Goal: Transaction & Acquisition: Purchase product/service

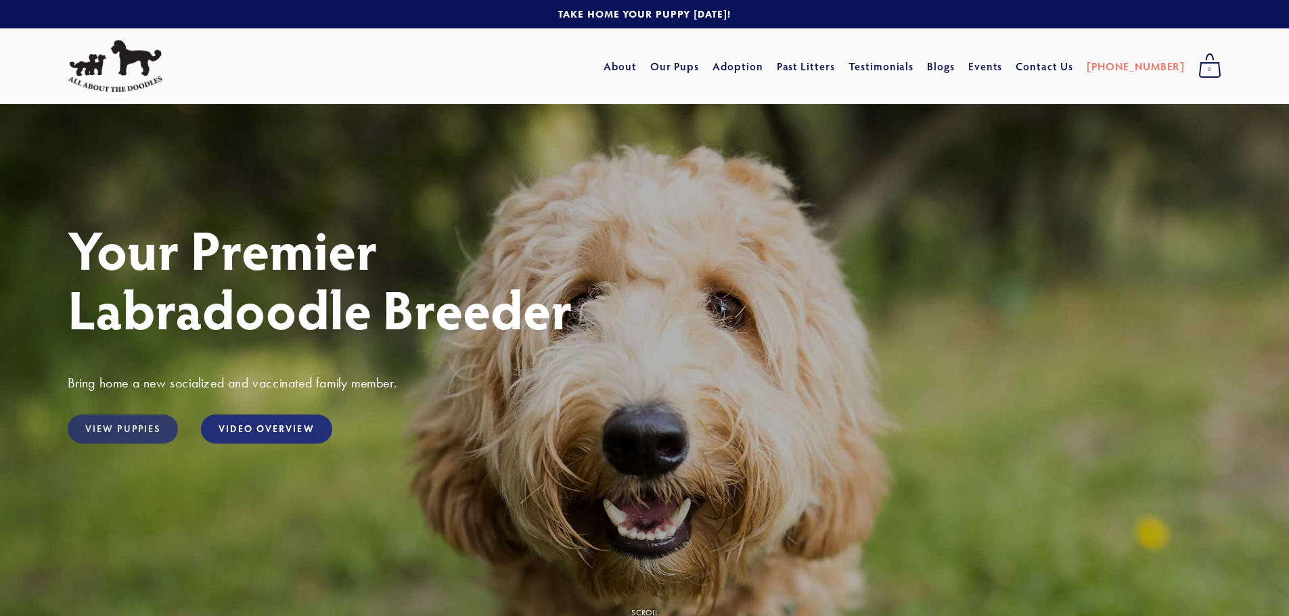
click at [154, 430] on link "View Puppies" at bounding box center [123, 429] width 110 height 29
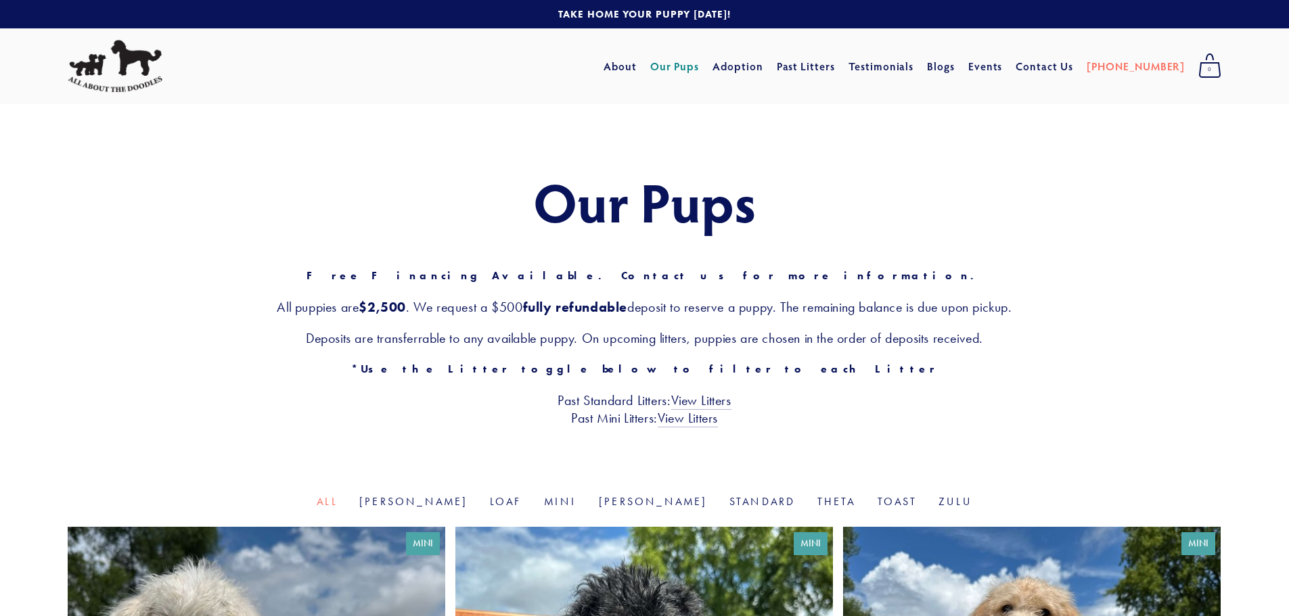
click at [993, 382] on div "Our Pups Free Financing Available. Contact us for more information. All puppies…" at bounding box center [645, 299] width 1154 height 255
click at [999, 390] on div "Our Pups Free Financing Available. Contact us for more information. All puppies…" at bounding box center [645, 299] width 1154 height 255
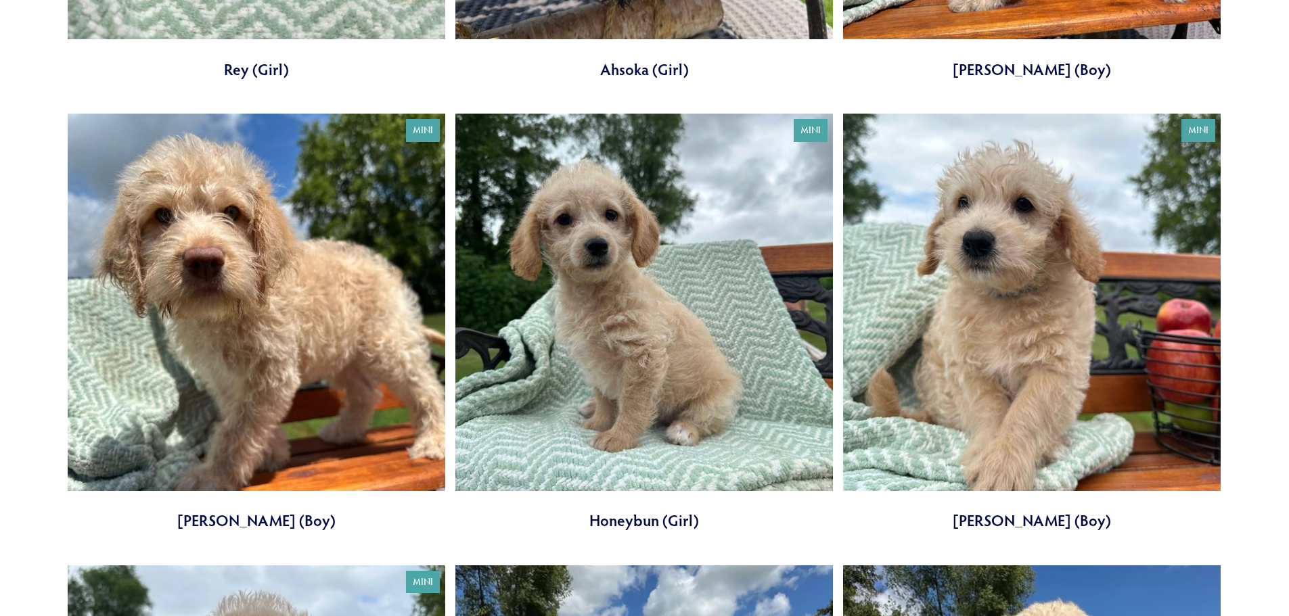
scroll to position [880, 0]
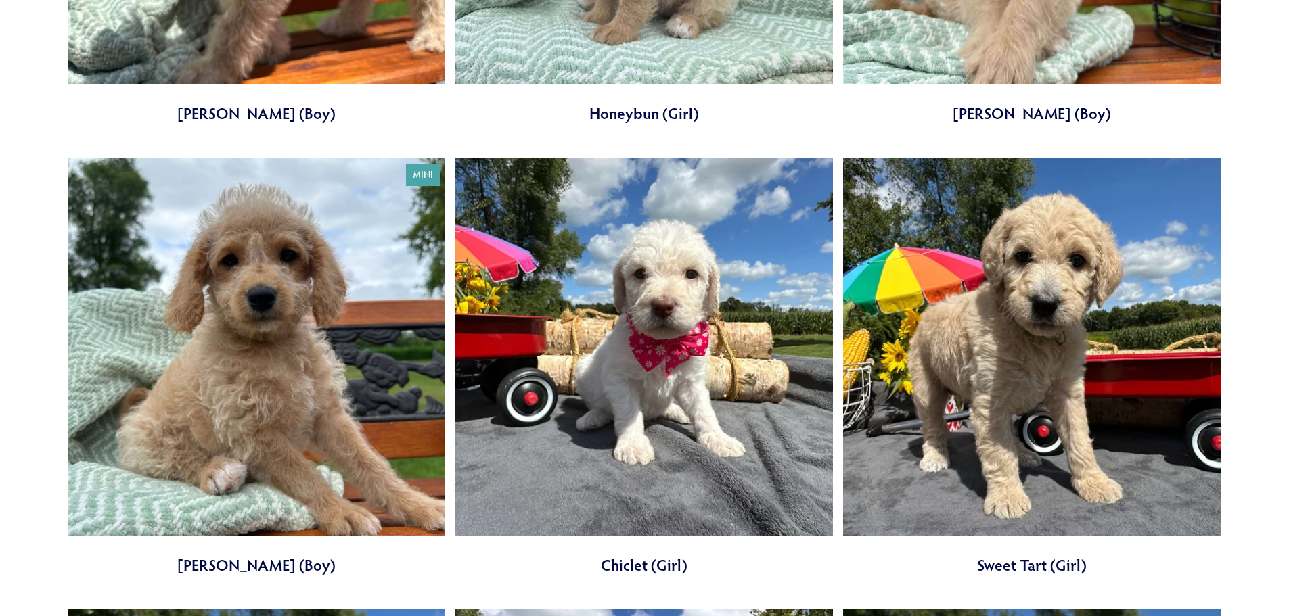
scroll to position [1353, 0]
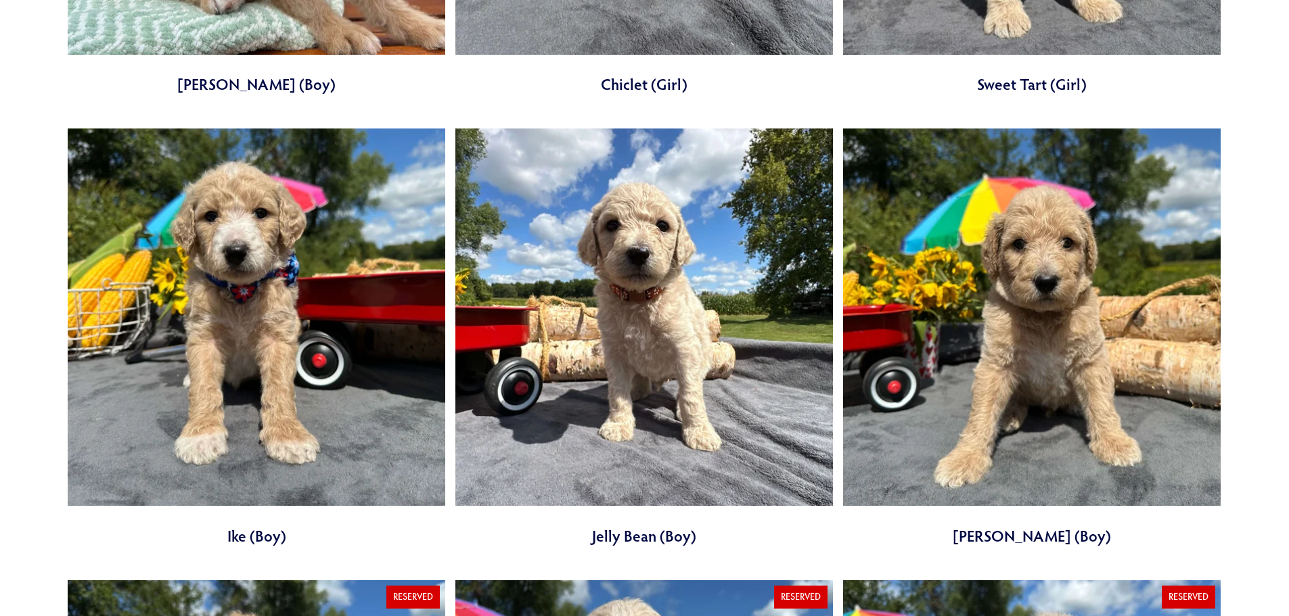
scroll to position [1759, 0]
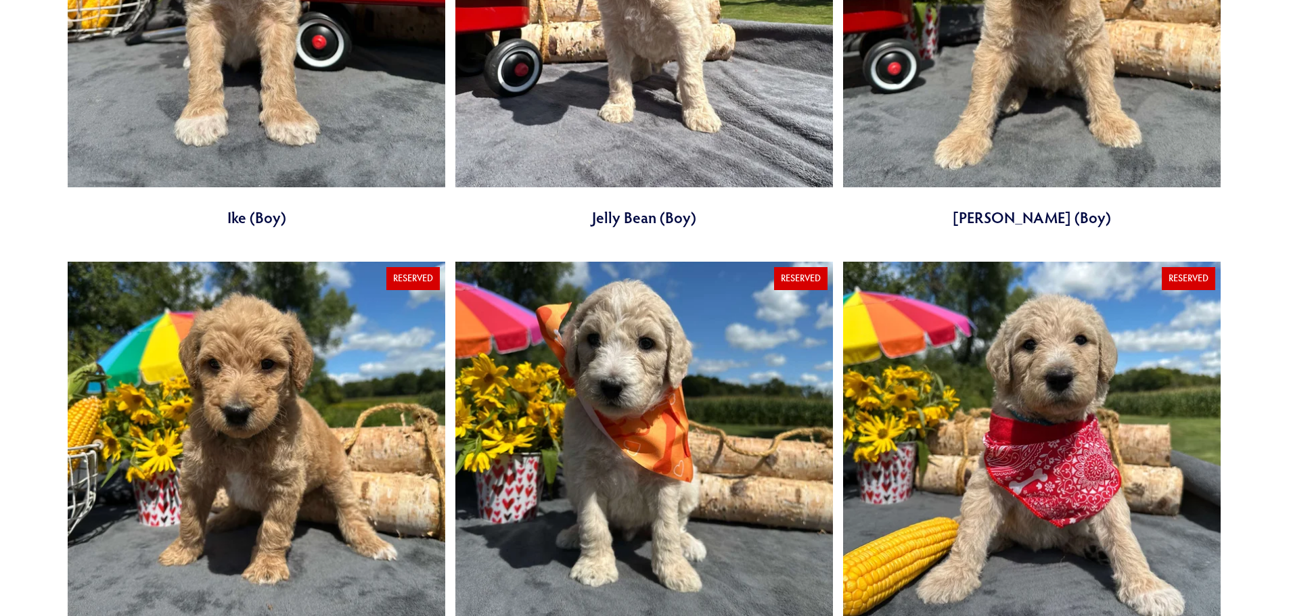
scroll to position [2098, 0]
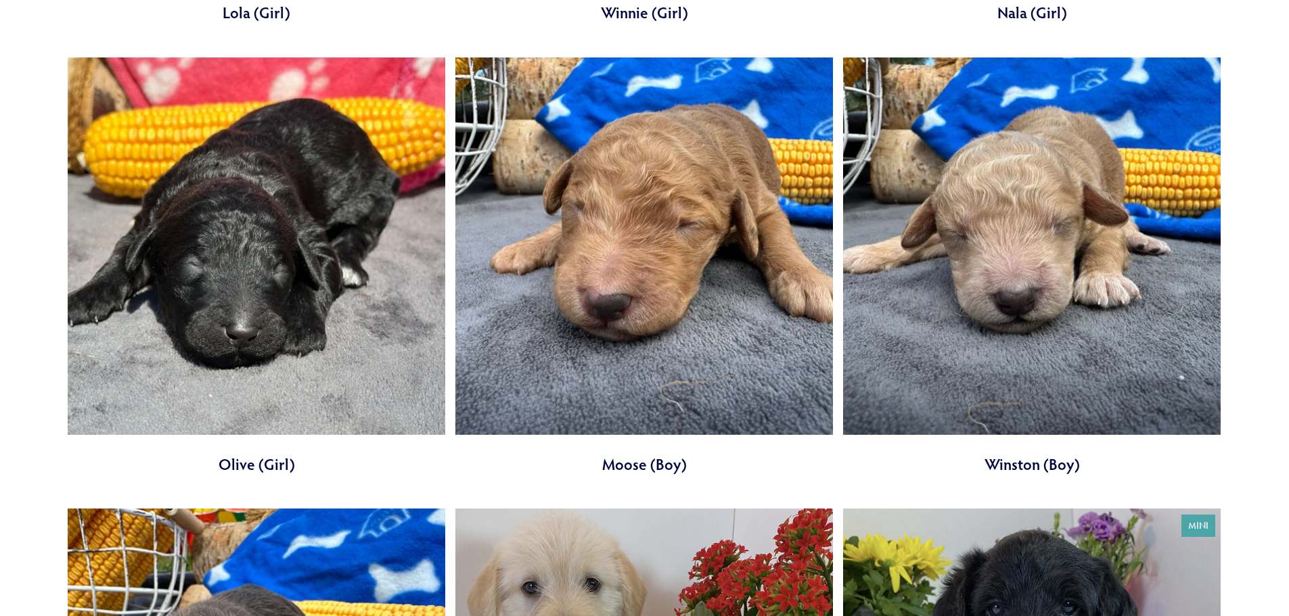
scroll to position [5414, 0]
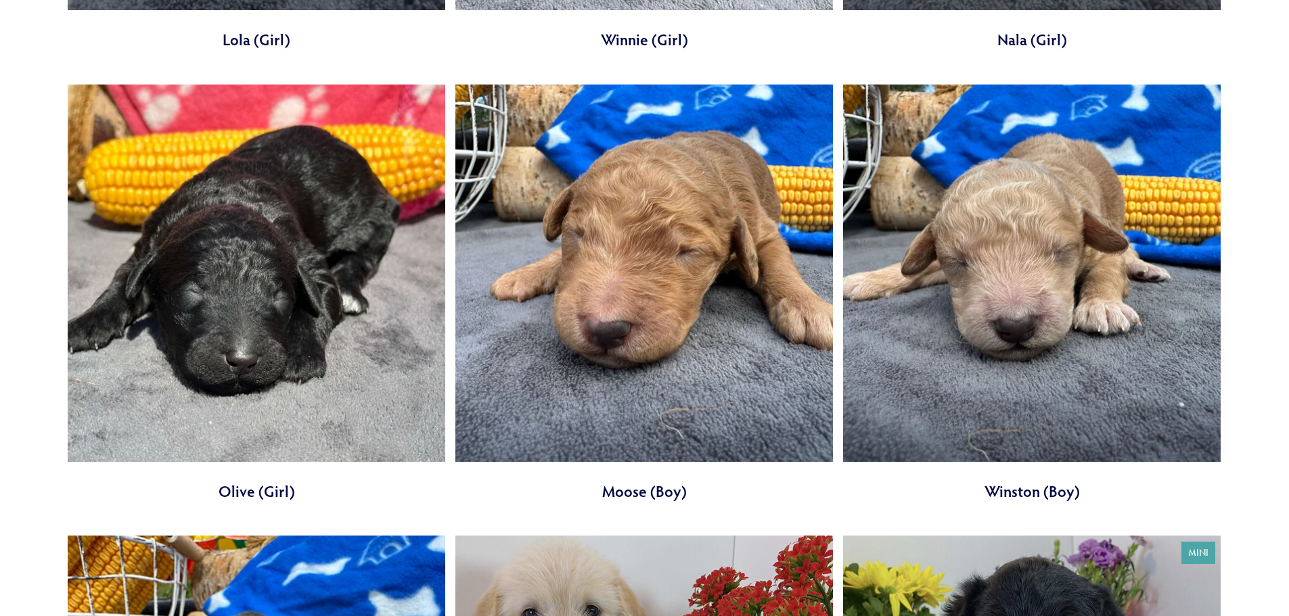
click at [603, 290] on link at bounding box center [644, 294] width 378 height 418
click at [995, 317] on link at bounding box center [1032, 294] width 378 height 418
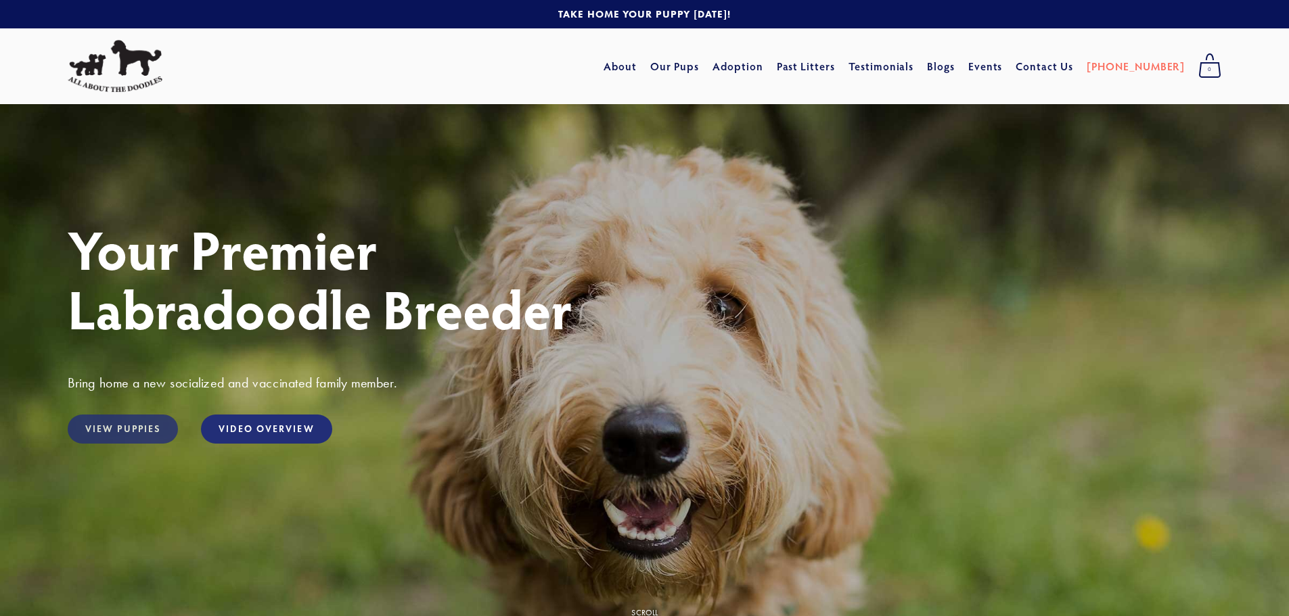
click at [148, 428] on link "View Puppies" at bounding box center [123, 429] width 110 height 29
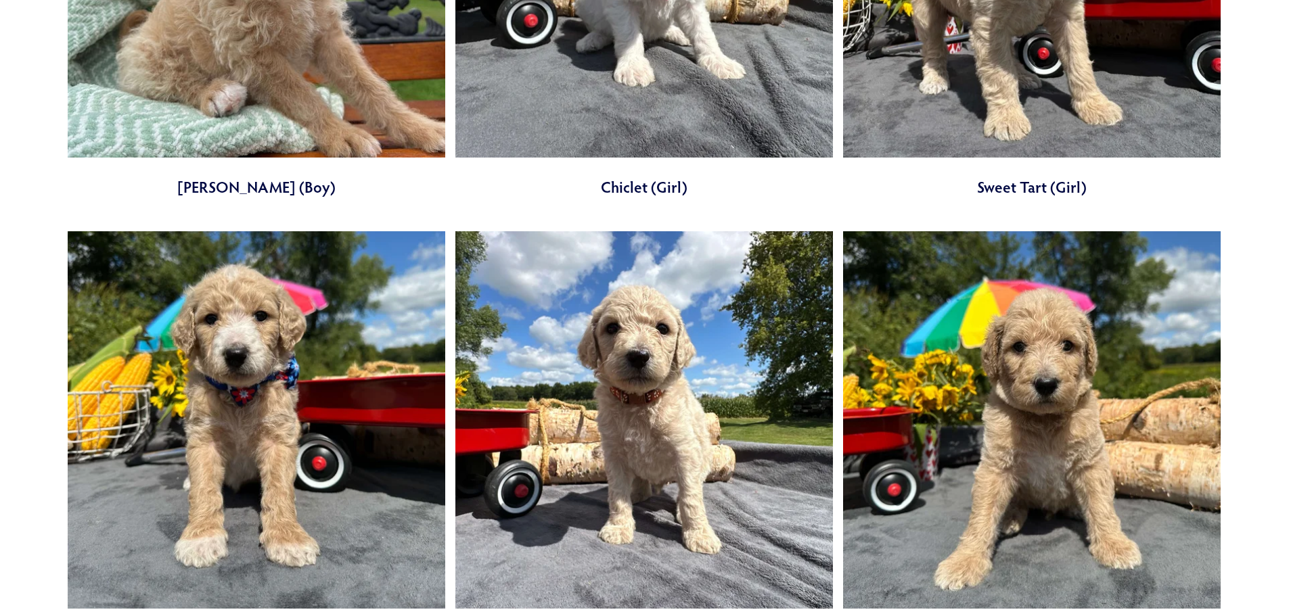
scroll to position [1692, 0]
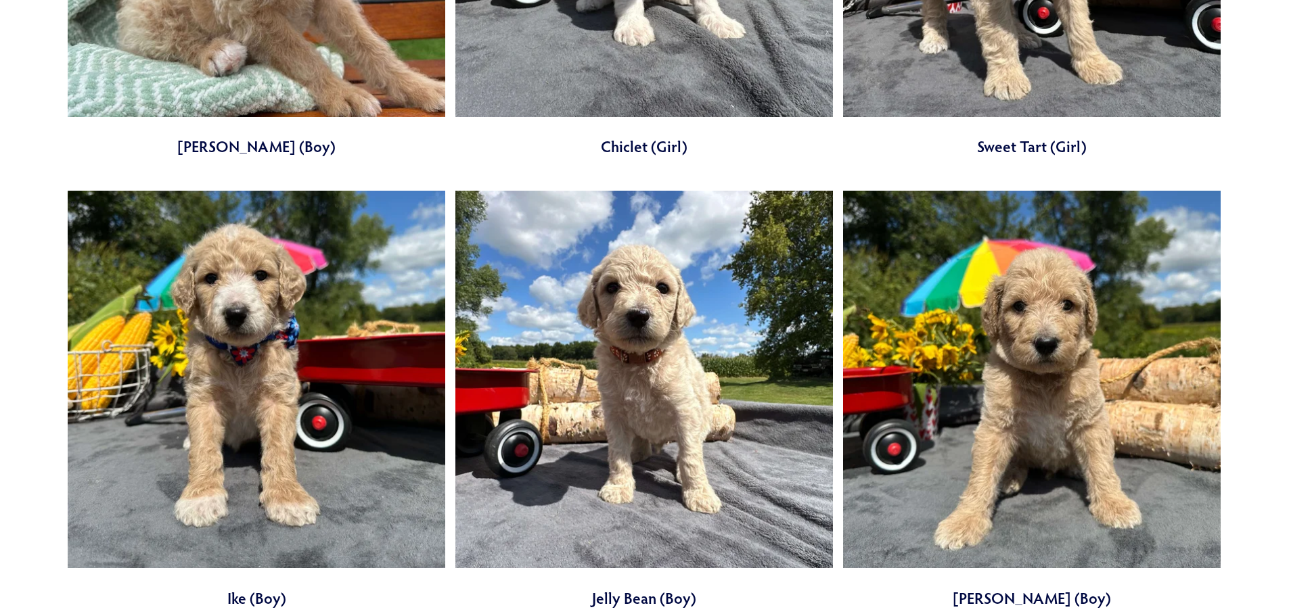
click at [956, 439] on link at bounding box center [1032, 400] width 378 height 418
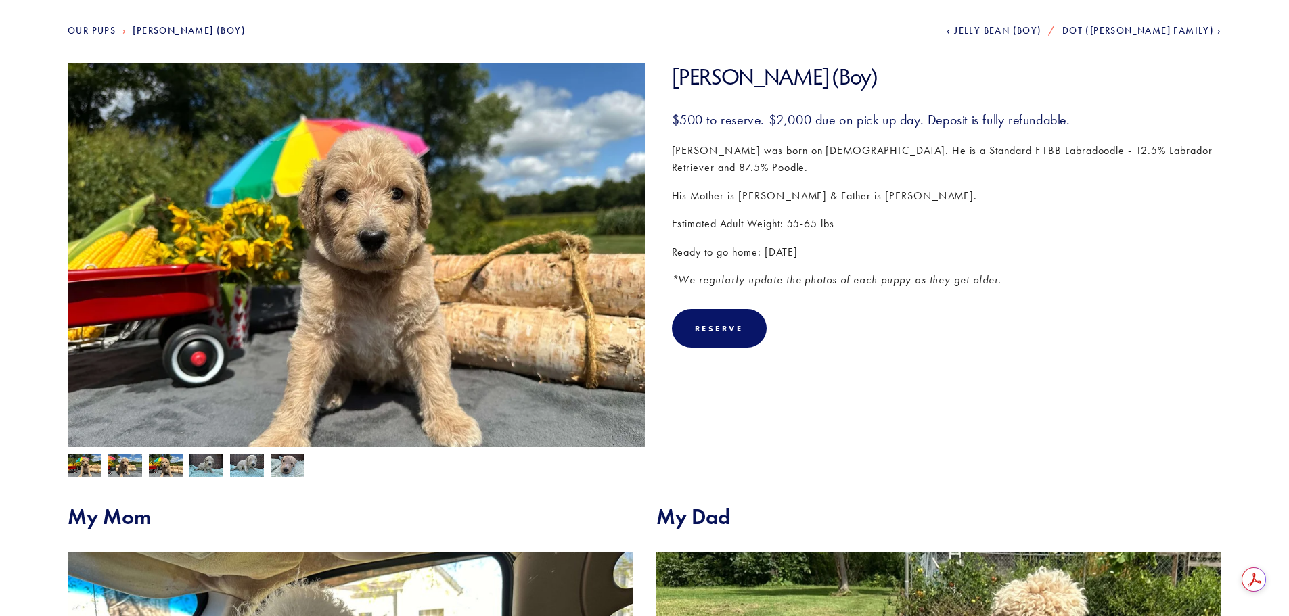
scroll to position [135, 0]
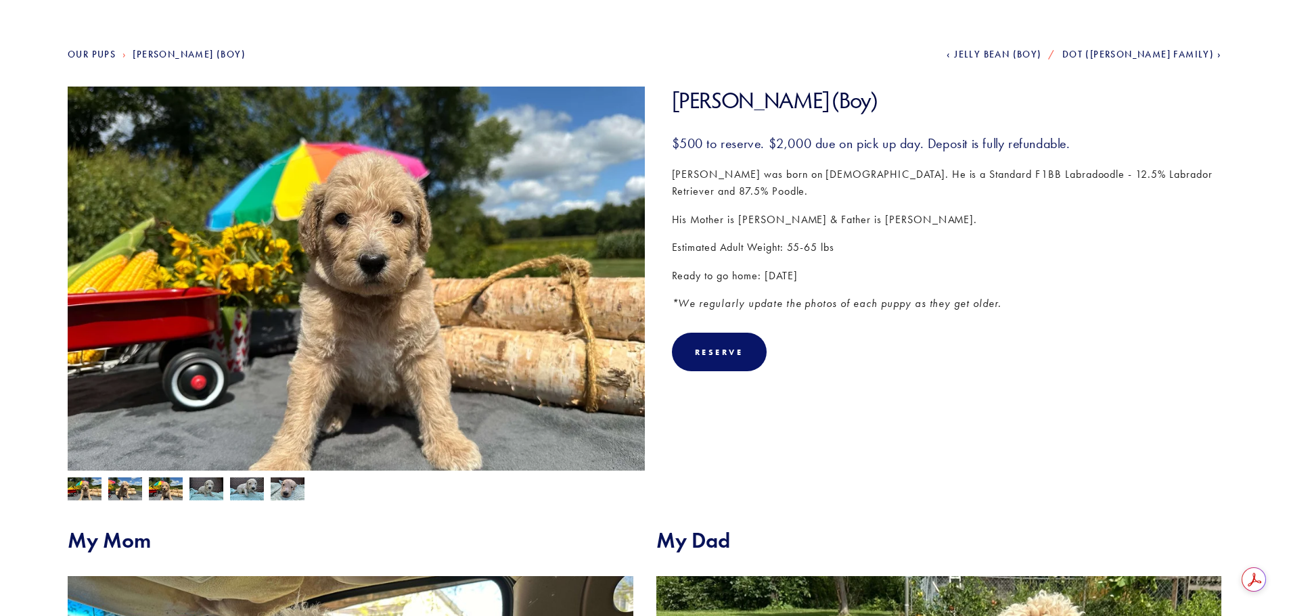
click at [926, 408] on section "Mike (Boy) Mike (Boy) $500.00 $500 to reserve. $2,000 due on pick up day. Depos…" at bounding box center [645, 294] width 1154 height 414
click at [916, 415] on section "Mike (Boy) Mike (Boy) $500.00 $500 to reserve. $2,000 due on pick up day. Depos…" at bounding box center [645, 294] width 1154 height 414
click at [914, 409] on section "Mike (Boy) Mike (Boy) $500.00 $500 to reserve. $2,000 due on pick up day. Depos…" at bounding box center [645, 294] width 1154 height 414
click at [921, 406] on section "Mike (Boy) Mike (Boy) $500.00 $500 to reserve. $2,000 due on pick up day. Depos…" at bounding box center [645, 294] width 1154 height 414
click at [922, 405] on section "Mike (Boy) Mike (Boy) $500.00 $500 to reserve. $2,000 due on pick up day. Depos…" at bounding box center [645, 294] width 1154 height 414
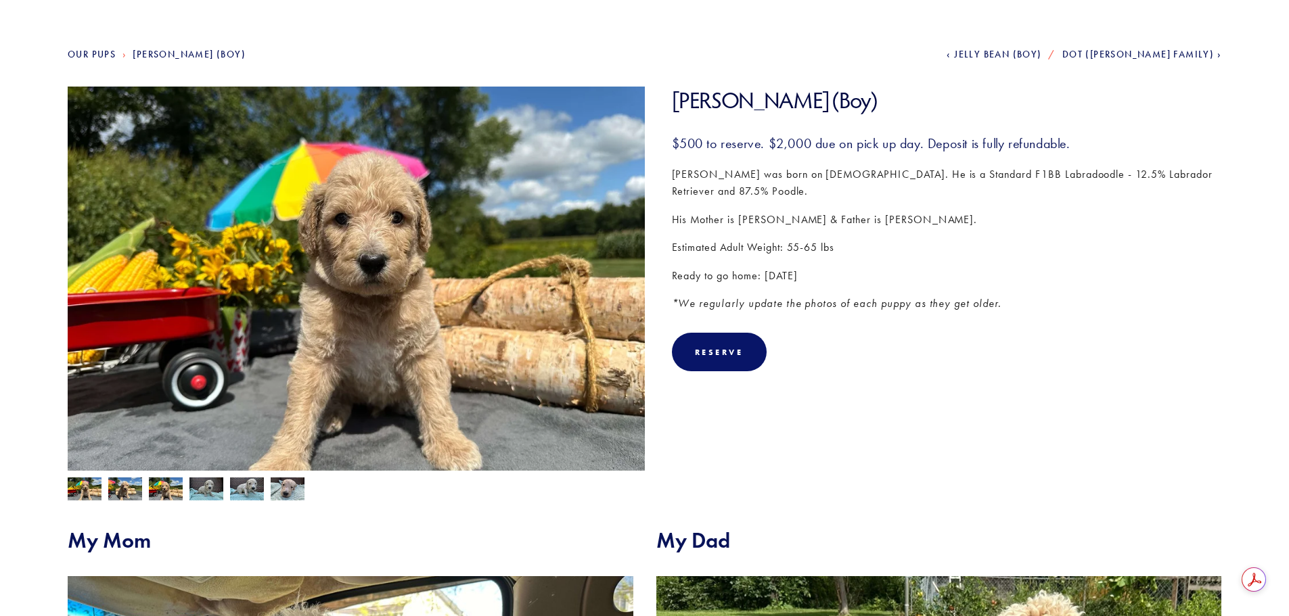
click at [922, 402] on section "Mike (Boy) Mike (Boy) $500.00 $500 to reserve. $2,000 due on pick up day. Depos…" at bounding box center [645, 294] width 1154 height 414
click at [926, 403] on section "Mike (Boy) Mike (Boy) $500.00 $500 to reserve. $2,000 due on pick up day. Depos…" at bounding box center [645, 294] width 1154 height 414
click at [935, 392] on section "Mike (Boy) Mike (Boy) $500.00 $500 to reserve. $2,000 due on pick up day. Depos…" at bounding box center [645, 294] width 1154 height 414
click at [978, 363] on section "Mike (Boy) $500.00 $500 to reserve. $2,000 due on pick up day. Deposit is fully…" at bounding box center [933, 239] width 577 height 305
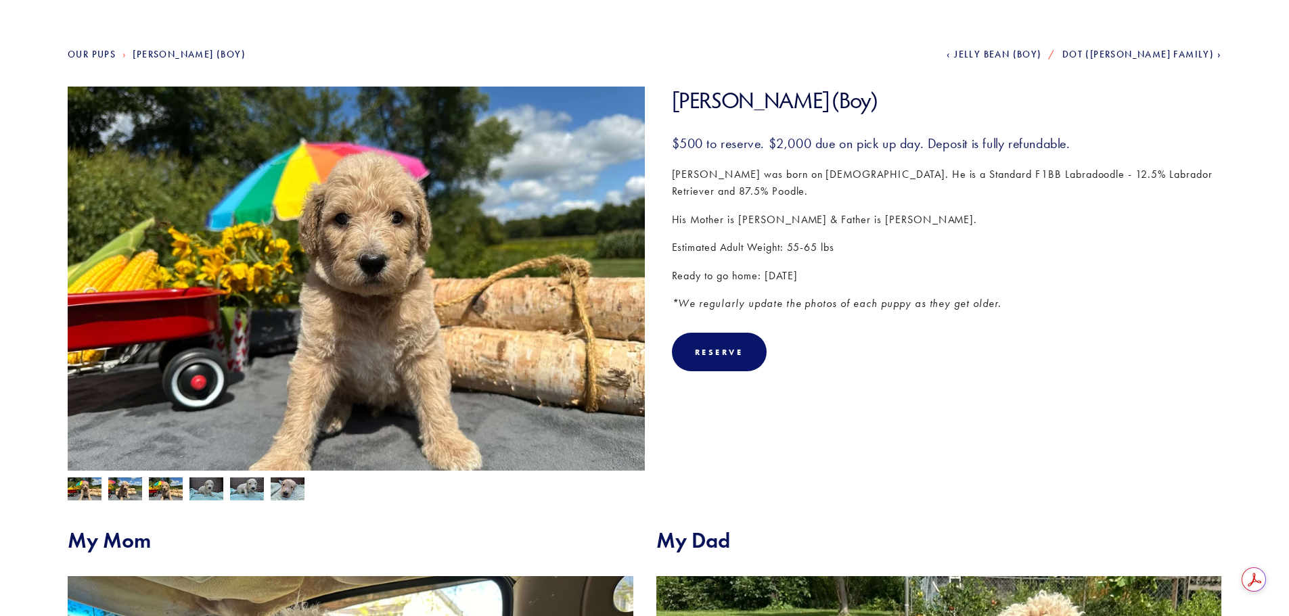
click at [978, 363] on section "Mike (Boy) $500.00 $500 to reserve. $2,000 due on pick up day. Deposit is fully…" at bounding box center [933, 239] width 577 height 305
click at [979, 353] on div "Reserve Added! Go To Cart ➔" at bounding box center [947, 352] width 550 height 39
click at [978, 350] on div "Reserve Added! Go To Cart ➔" at bounding box center [947, 352] width 550 height 39
click at [976, 347] on div "Reserve Added! Go To Cart ➔" at bounding box center [947, 352] width 550 height 39
click at [973, 344] on div "Reserve Added! Go To Cart ➔" at bounding box center [947, 352] width 550 height 39
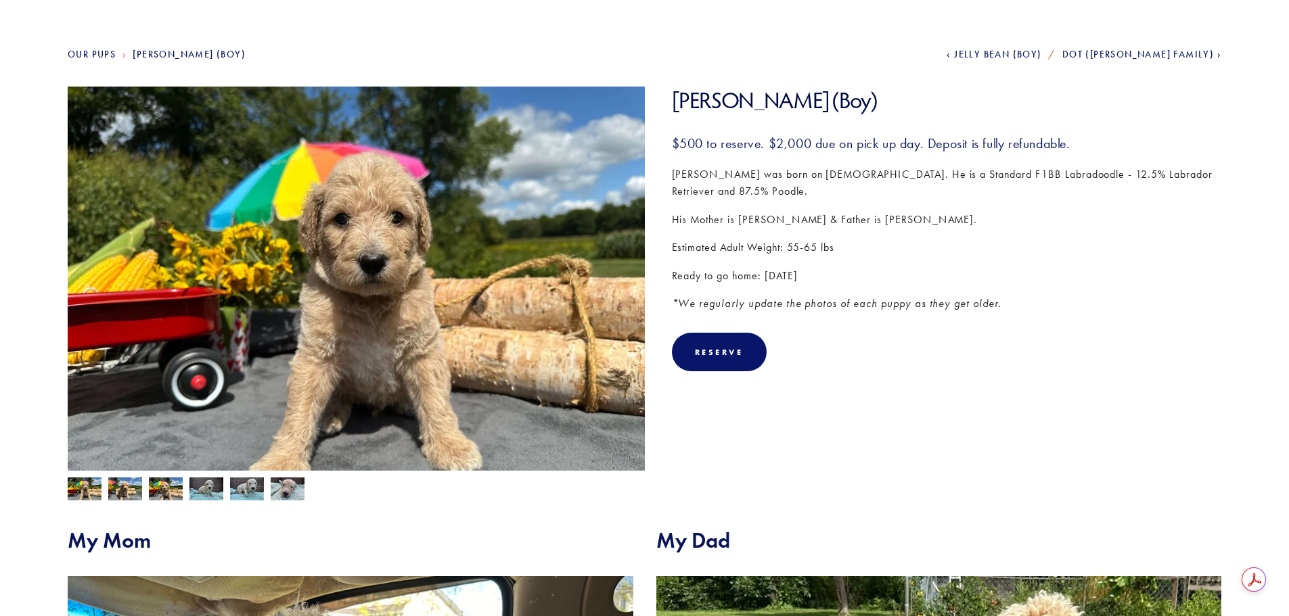
click at [973, 343] on div "Reserve Added! Go To Cart ➔" at bounding box center [947, 352] width 550 height 39
click at [982, 295] on p "*We regularly update the photos of each puppy as they get older." at bounding box center [947, 304] width 550 height 18
click at [988, 333] on div "Reserve Added! Go To Cart ➔" at bounding box center [947, 352] width 550 height 39
click at [1010, 349] on div "Reserve Added! Go To Cart ➔" at bounding box center [947, 352] width 550 height 39
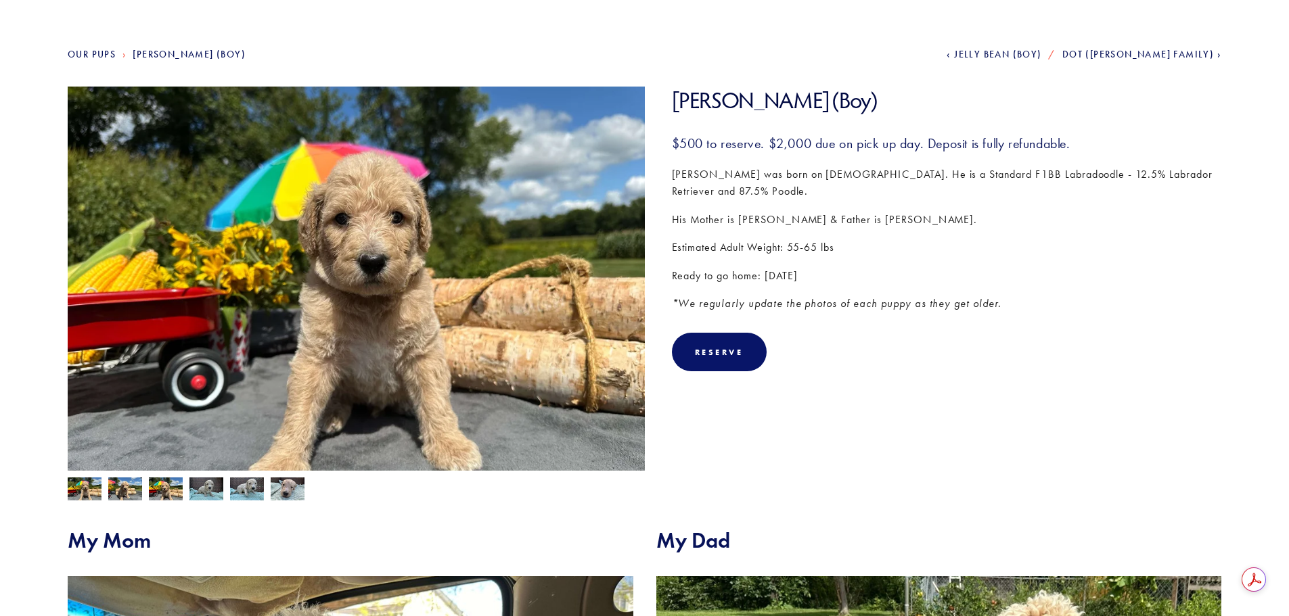
click at [1010, 347] on div "Reserve Added! Go To Cart ➔" at bounding box center [947, 352] width 550 height 39
click at [1010, 348] on div "Reserve Added! Go To Cart ➔" at bounding box center [947, 352] width 550 height 39
click at [1004, 341] on div "Reserve Added! Go To Cart ➔" at bounding box center [947, 352] width 550 height 39
click at [999, 333] on div "Reserve Added! Go To Cart ➔" at bounding box center [947, 352] width 550 height 39
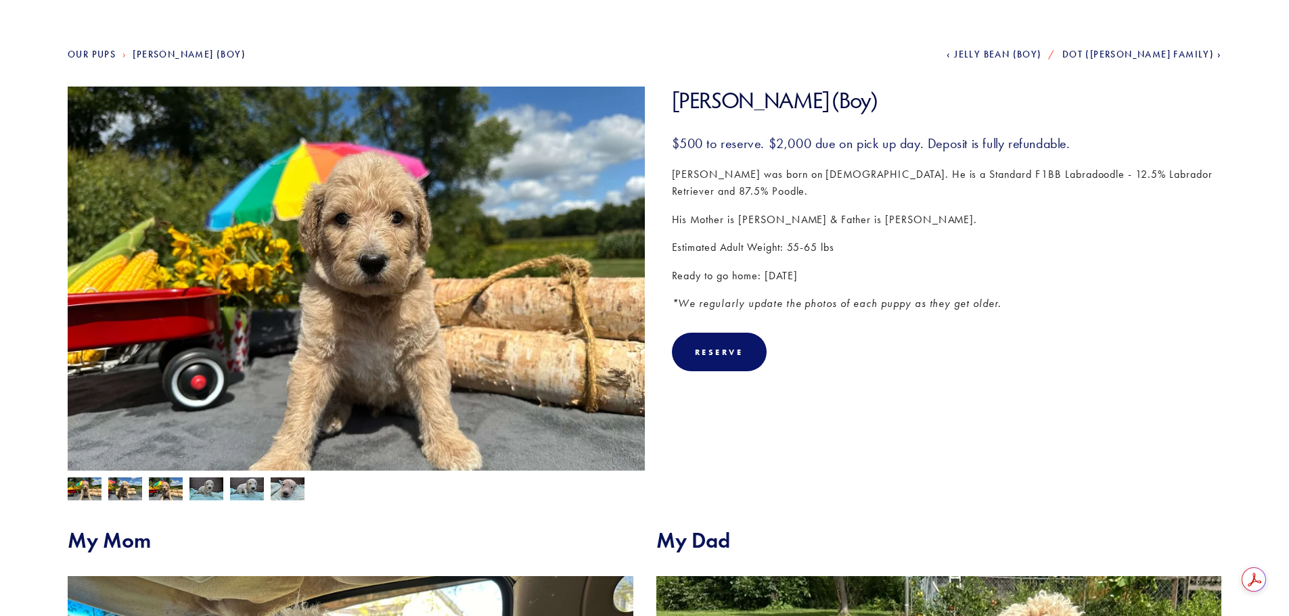
click at [1002, 301] on section "Mike (Boy) $500.00 $500 to reserve. $2,000 due on pick up day. Deposit is fully…" at bounding box center [933, 239] width 577 height 305
click at [1020, 309] on section "Mike (Boy) $500.00 $500 to reserve. $2,000 due on pick up day. Deposit is fully…" at bounding box center [933, 239] width 577 height 305
click at [1029, 309] on section "Mike (Boy) $500.00 $500 to reserve. $2,000 due on pick up day. Deposit is fully…" at bounding box center [933, 239] width 577 height 305
click at [1035, 309] on section "Mike (Boy) $500.00 $500 to reserve. $2,000 due on pick up day. Deposit is fully…" at bounding box center [933, 239] width 577 height 305
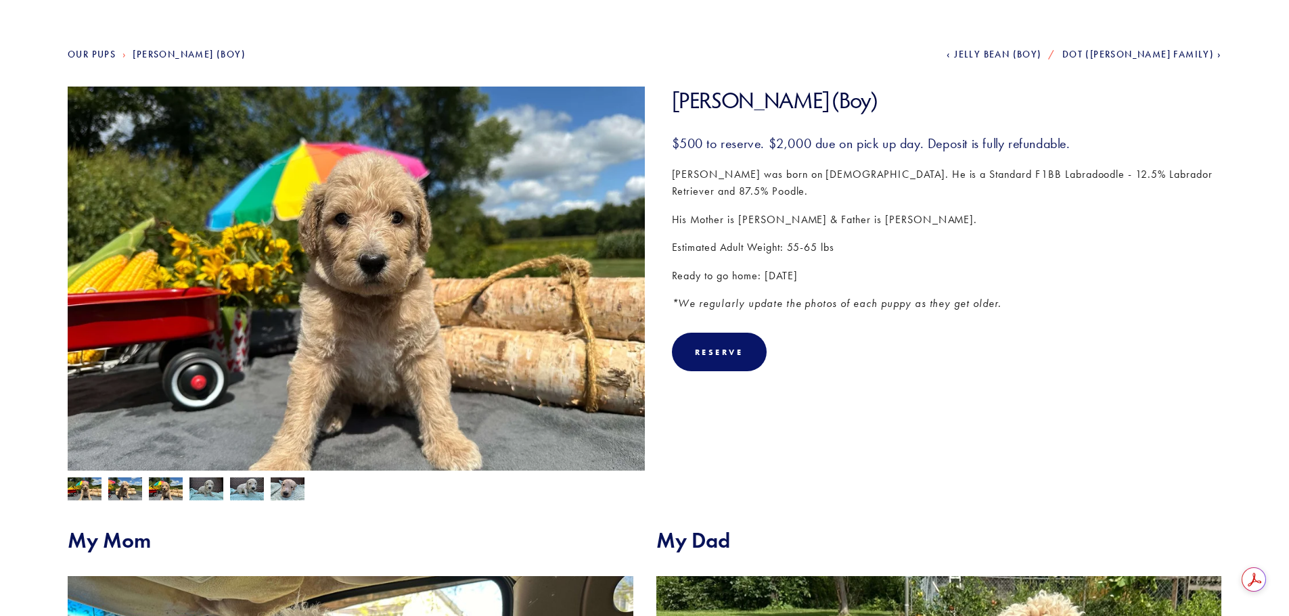
click at [1042, 308] on section "Mike (Boy) $500.00 $500 to reserve. $2,000 due on pick up day. Deposit is fully…" at bounding box center [933, 239] width 577 height 305
click at [1035, 295] on p "*We regularly update the photos of each puppy as they get older." at bounding box center [947, 304] width 550 height 18
drag, startPoint x: 1053, startPoint y: 300, endPoint x: 1060, endPoint y: 301, distance: 7.5
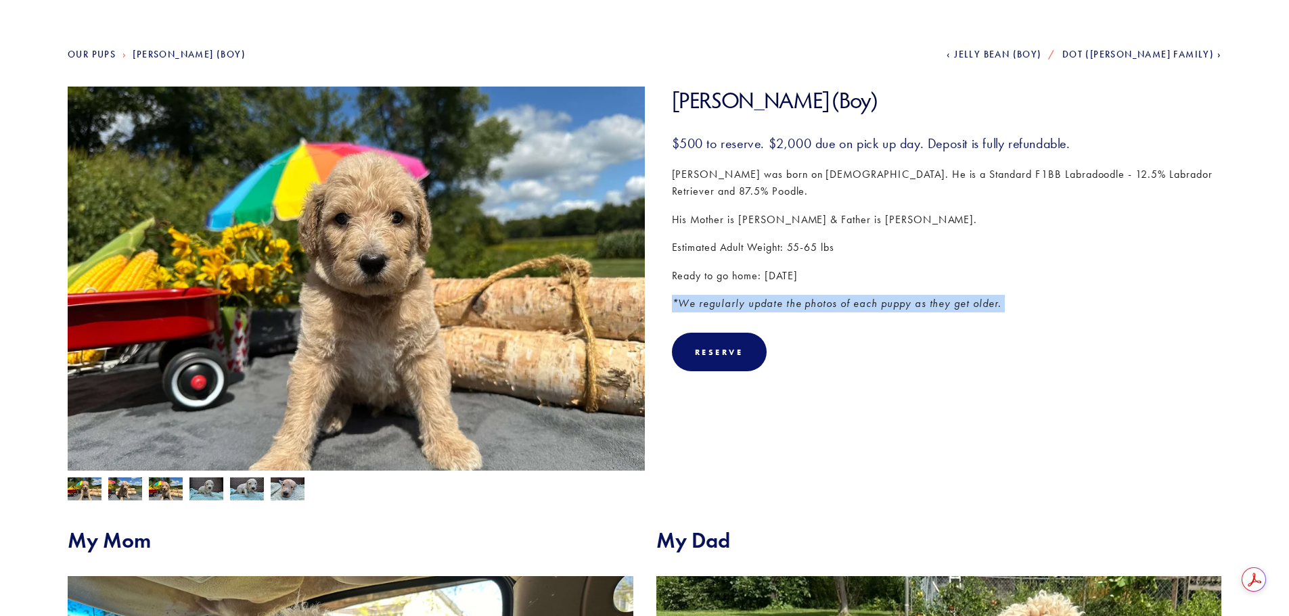
click at [1054, 300] on section "Mike (Boy) $500.00 $500 to reserve. $2,000 due on pick up day. Deposit is fully…" at bounding box center [933, 239] width 577 height 305
click at [1059, 300] on section "Mike (Boy) $500.00 $500 to reserve. $2,000 due on pick up day. Deposit is fully…" at bounding box center [933, 239] width 577 height 305
click at [1069, 313] on section "Mike (Boy) $500.00 $500 to reserve. $2,000 due on pick up day. Deposit is fully…" at bounding box center [933, 239] width 577 height 305
click at [1071, 309] on section "Mike (Boy) $500.00 $500 to reserve. $2,000 due on pick up day. Deposit is fully…" at bounding box center [933, 239] width 577 height 305
click at [1037, 295] on p "*We regularly update the photos of each puppy as they get older." at bounding box center [947, 304] width 550 height 18
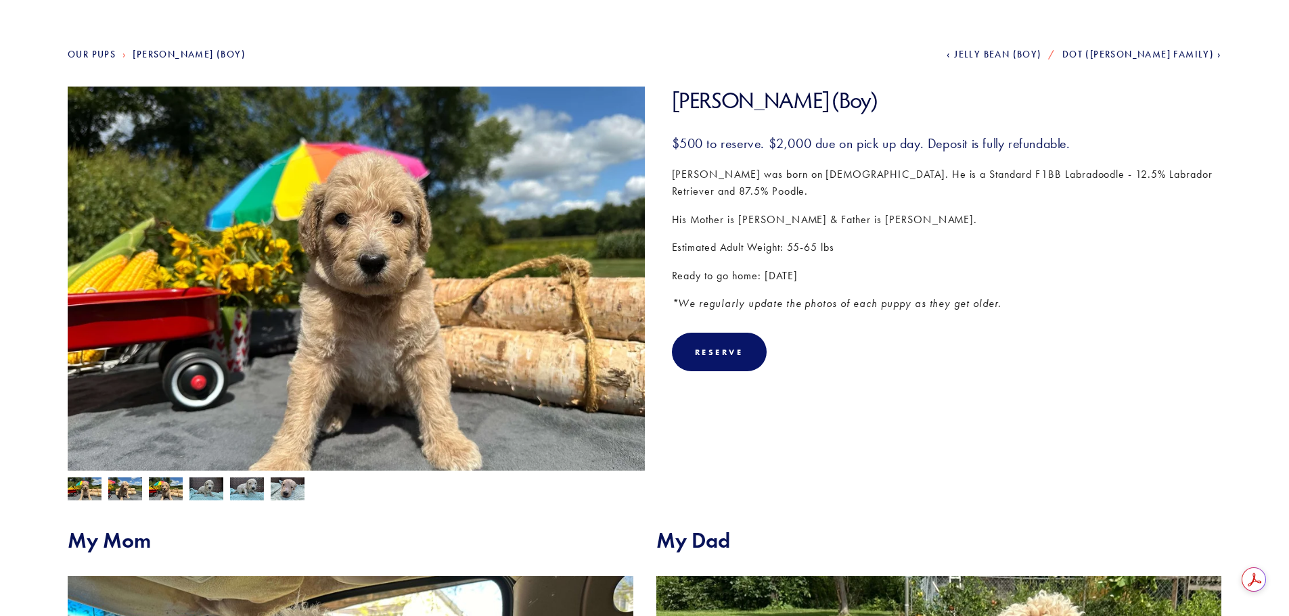
click at [1132, 333] on div "Reserve Added! Go To Cart ➔" at bounding box center [947, 352] width 550 height 39
click at [970, 297] on em "*We regularly update the photos of each puppy as they get older." at bounding box center [837, 303] width 330 height 13
click at [987, 299] on section "Mike (Boy) $500.00 $500 to reserve. $2,000 due on pick up day. Deposit is fully…" at bounding box center [933, 239] width 577 height 305
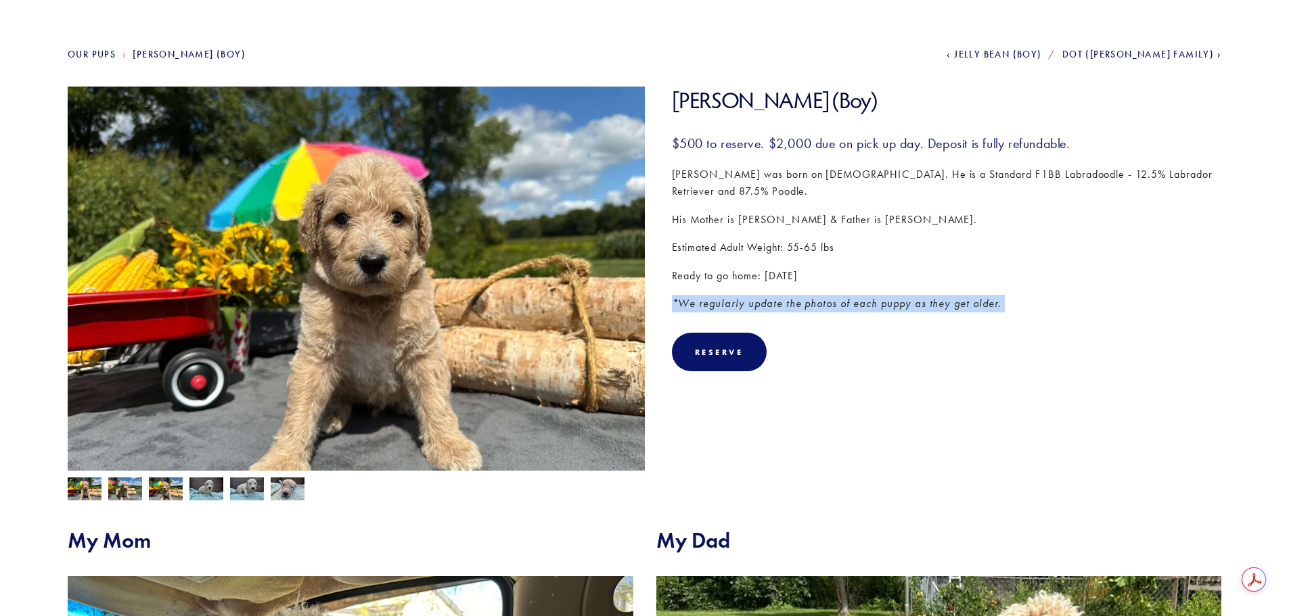
click at [987, 299] on section "Mike (Boy) $500.00 $500 to reserve. $2,000 due on pick up day. Deposit is fully…" at bounding box center [933, 239] width 577 height 305
click at [1020, 338] on div "Reserve Added! Go To Cart ➔" at bounding box center [947, 352] width 550 height 39
click at [989, 352] on div "Reserve Added! Go To Cart ➔" at bounding box center [947, 352] width 550 height 39
click at [964, 395] on section "Mike (Boy) Mike (Boy) $500.00 $500 to reserve. $2,000 due on pick up day. Depos…" at bounding box center [645, 294] width 1154 height 414
click at [972, 394] on section "Mike (Boy) Mike (Boy) $500.00 $500 to reserve. $2,000 due on pick up day. Depos…" at bounding box center [645, 294] width 1154 height 414
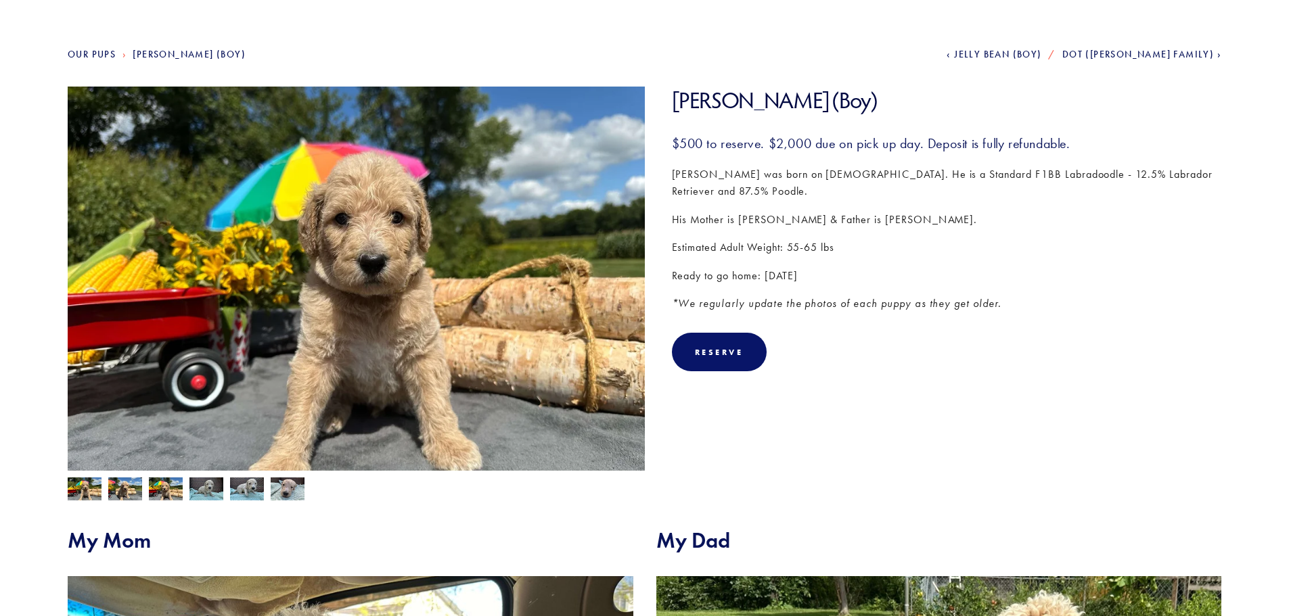
scroll to position [0, 0]
